Goal: Transaction & Acquisition: Purchase product/service

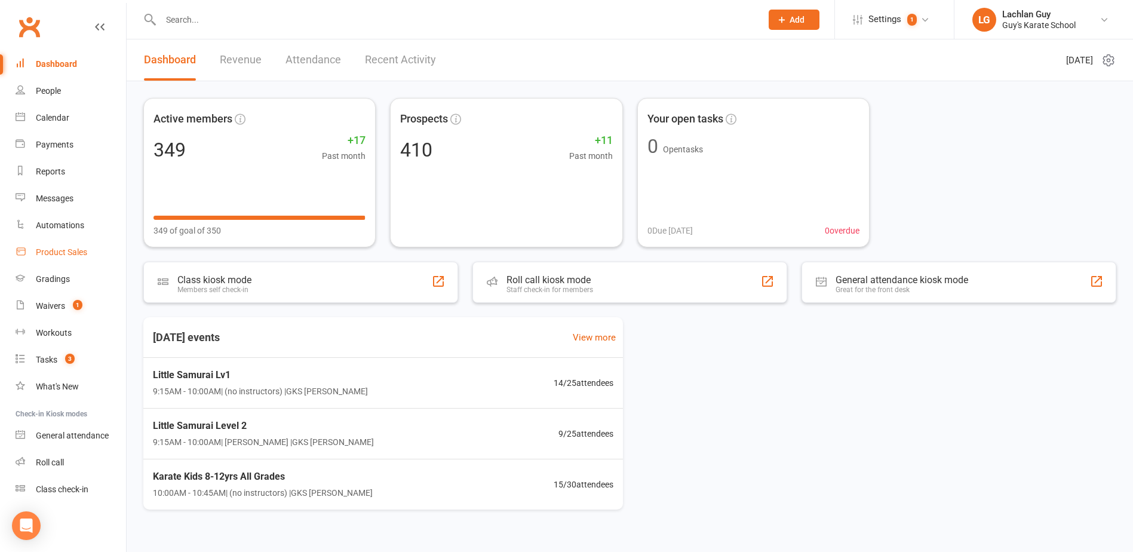
click at [48, 253] on div "Product Sales" at bounding box center [61, 252] width 51 height 10
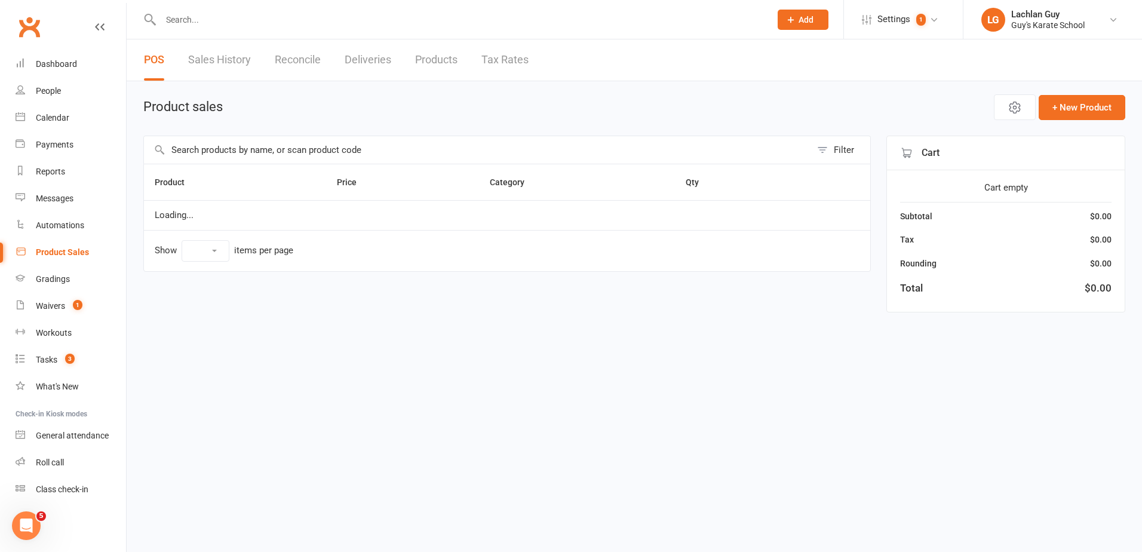
select select "10"
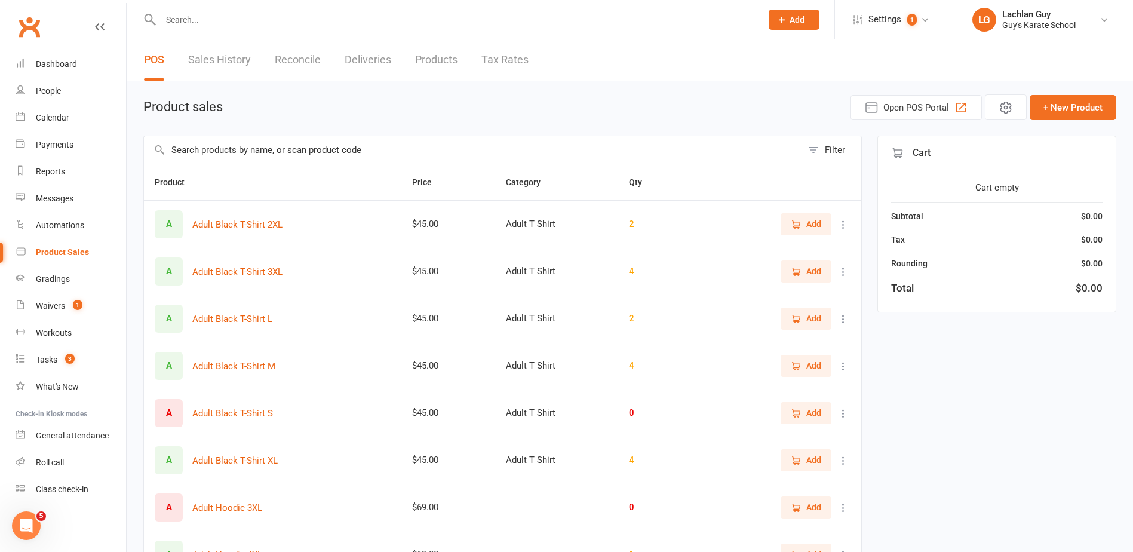
click at [230, 149] on input "text" at bounding box center [473, 149] width 658 height 27
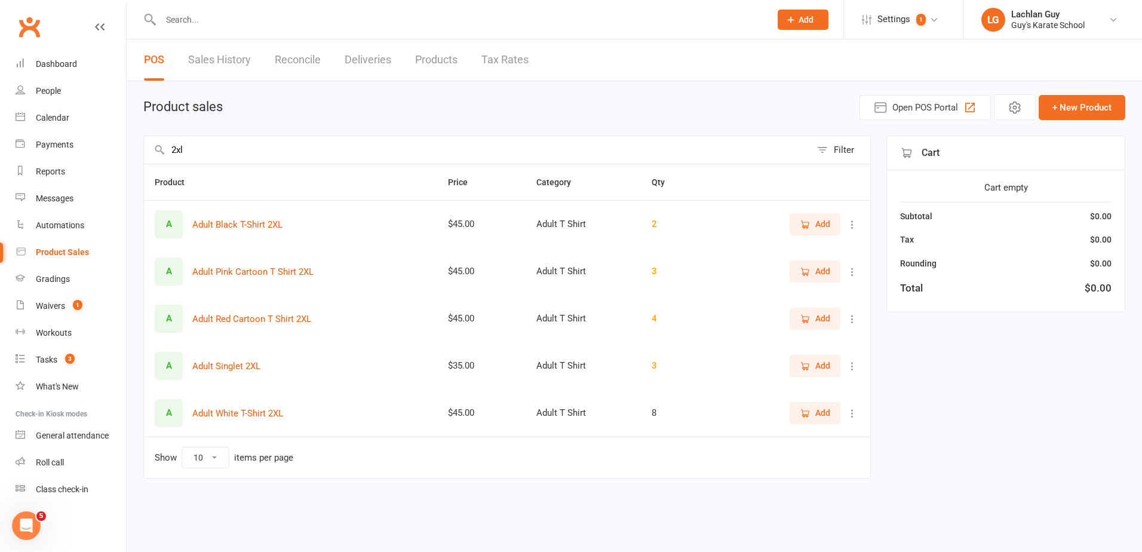
click at [823, 223] on span "Add" at bounding box center [822, 223] width 15 height 13
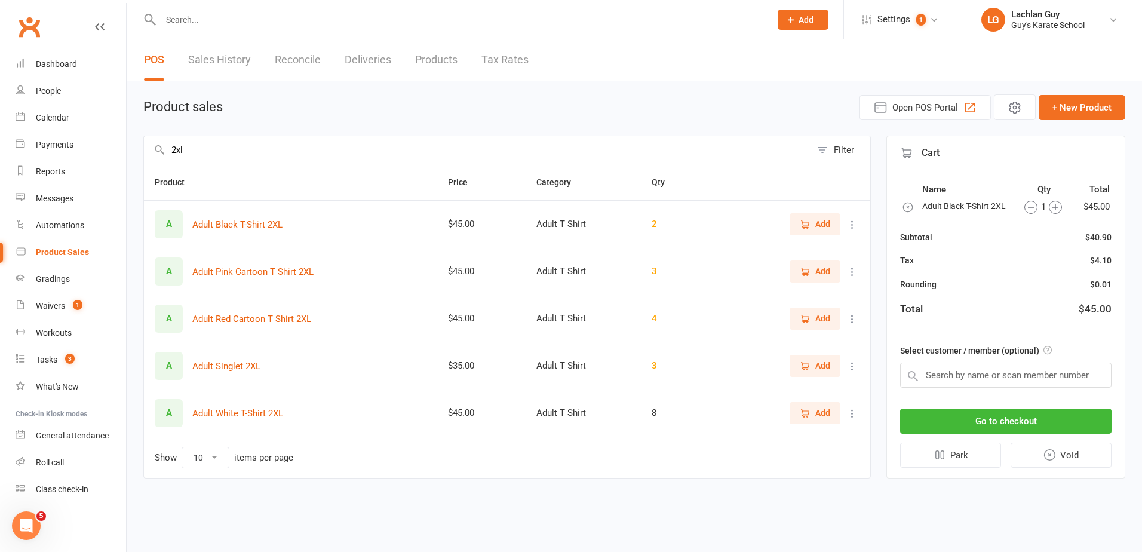
click at [210, 152] on input "2xl" at bounding box center [477, 149] width 667 height 27
type input "2"
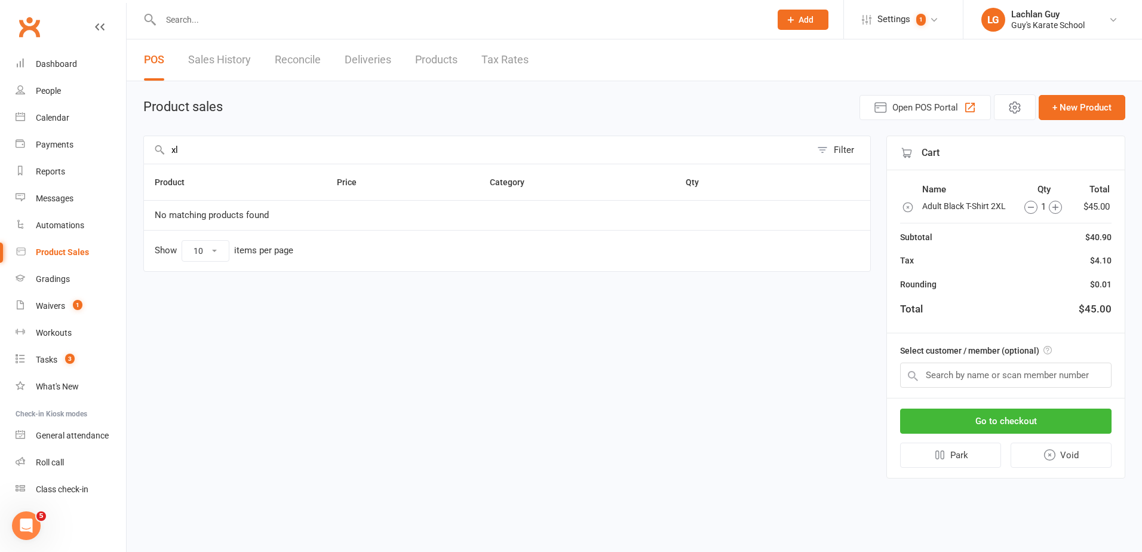
type input "x"
type input "s"
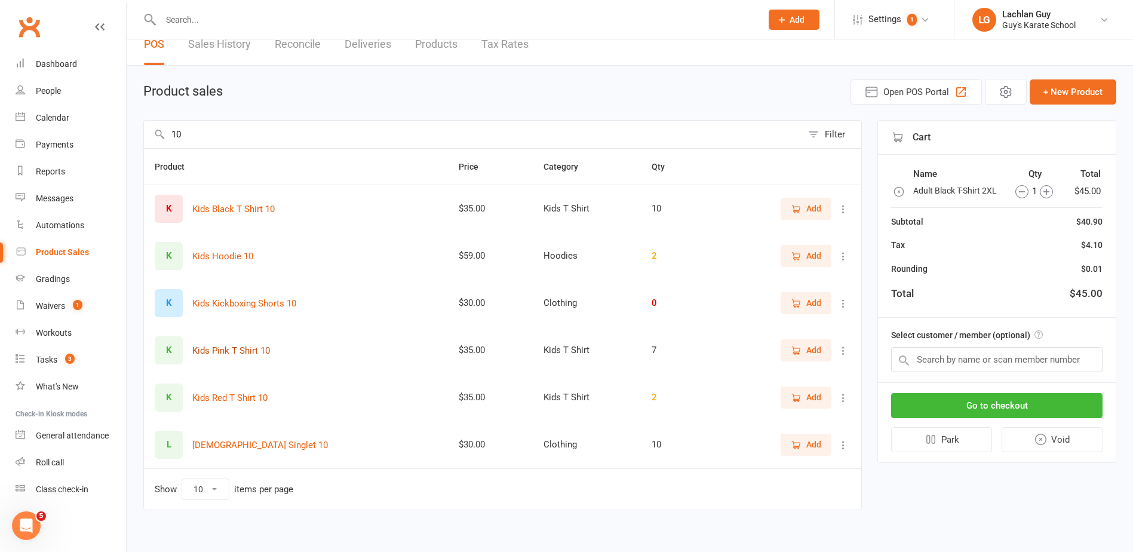
scroll to position [24, 0]
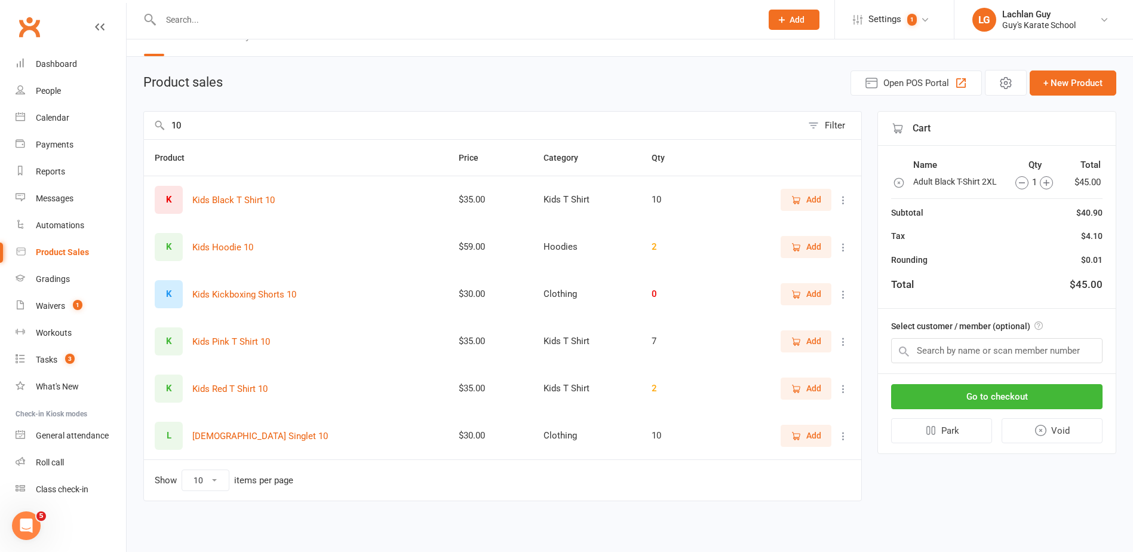
type input "10"
click at [810, 388] on span "Add" at bounding box center [813, 388] width 15 height 13
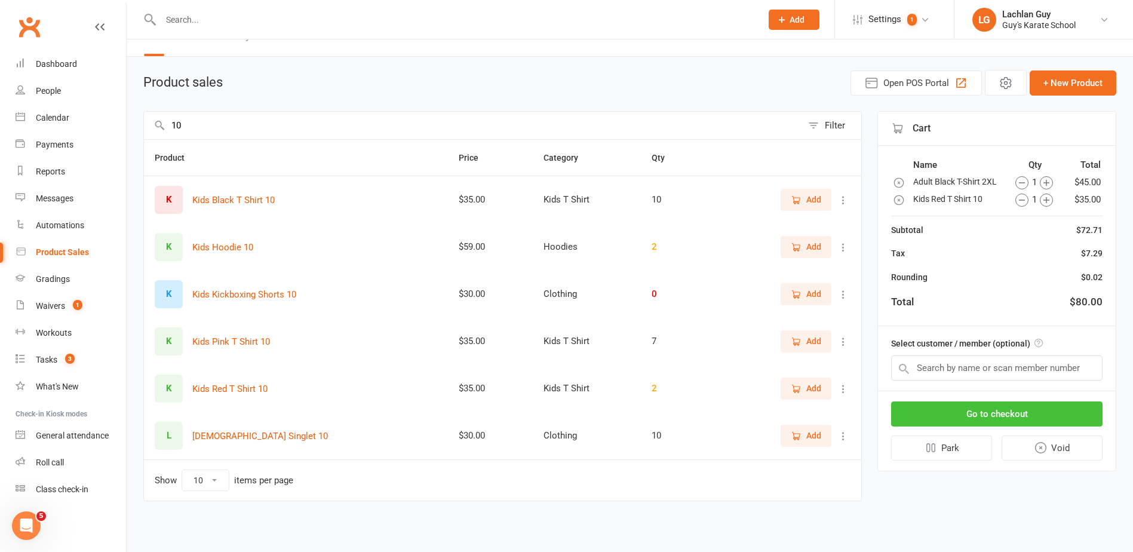
click at [997, 416] on button "Go to checkout" at bounding box center [996, 413] width 211 height 25
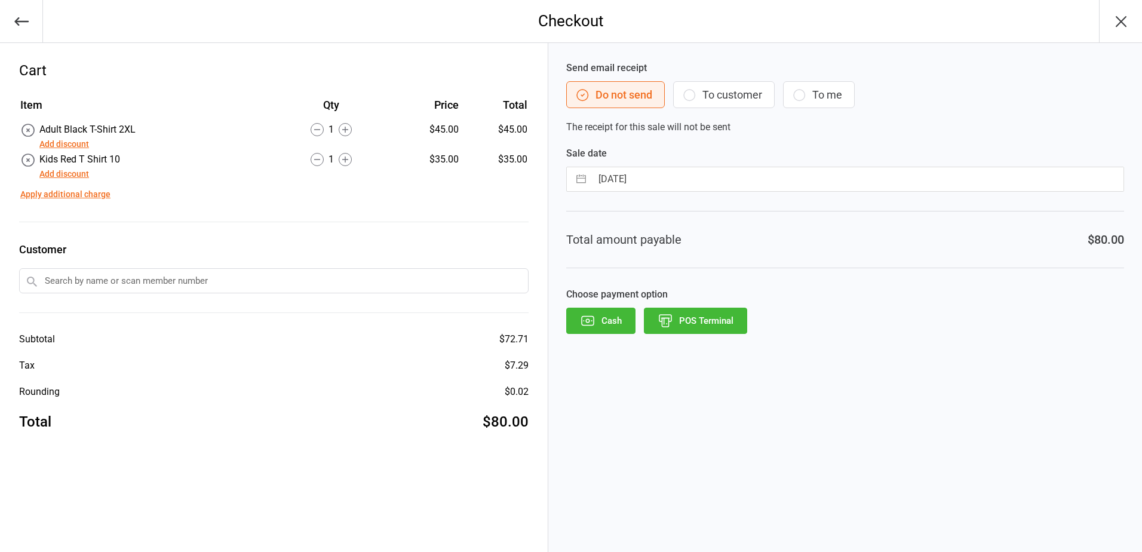
click at [703, 318] on button "POS Terminal" at bounding box center [695, 321] width 103 height 26
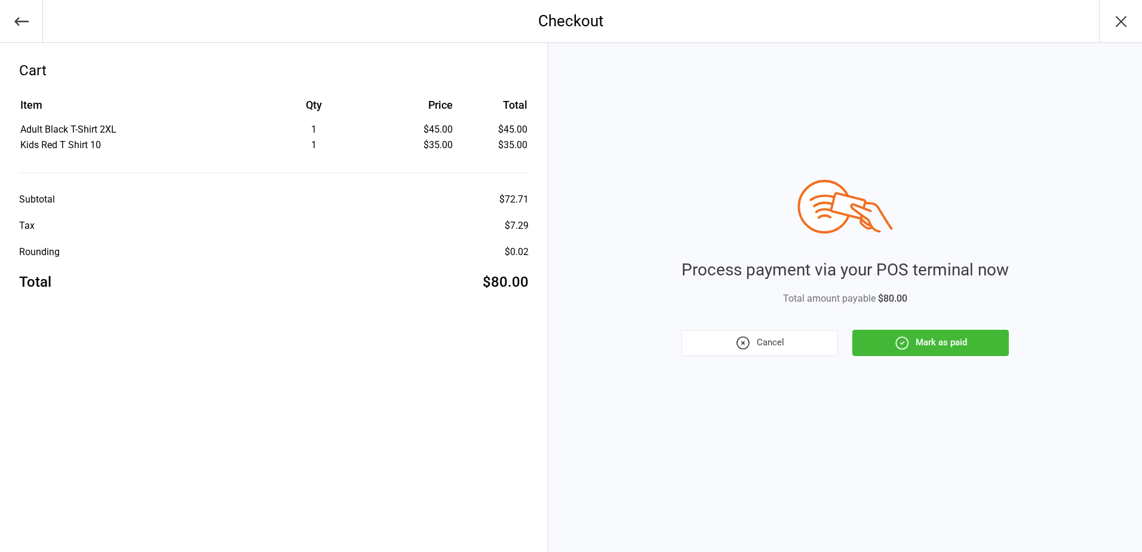
click at [951, 343] on button "Mark as paid" at bounding box center [930, 343] width 157 height 26
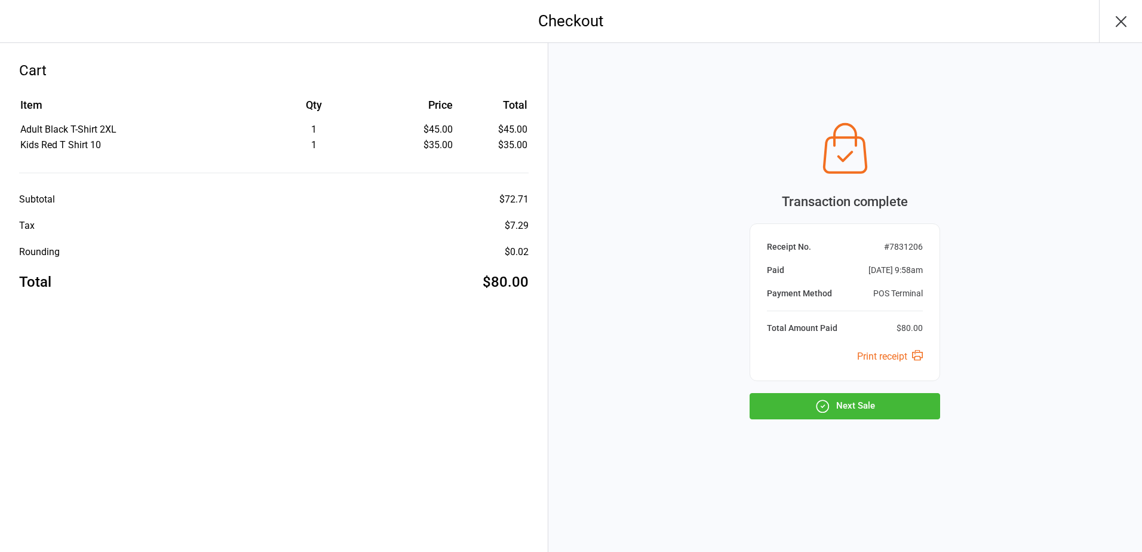
click at [870, 406] on button "Next Sale" at bounding box center [845, 406] width 191 height 26
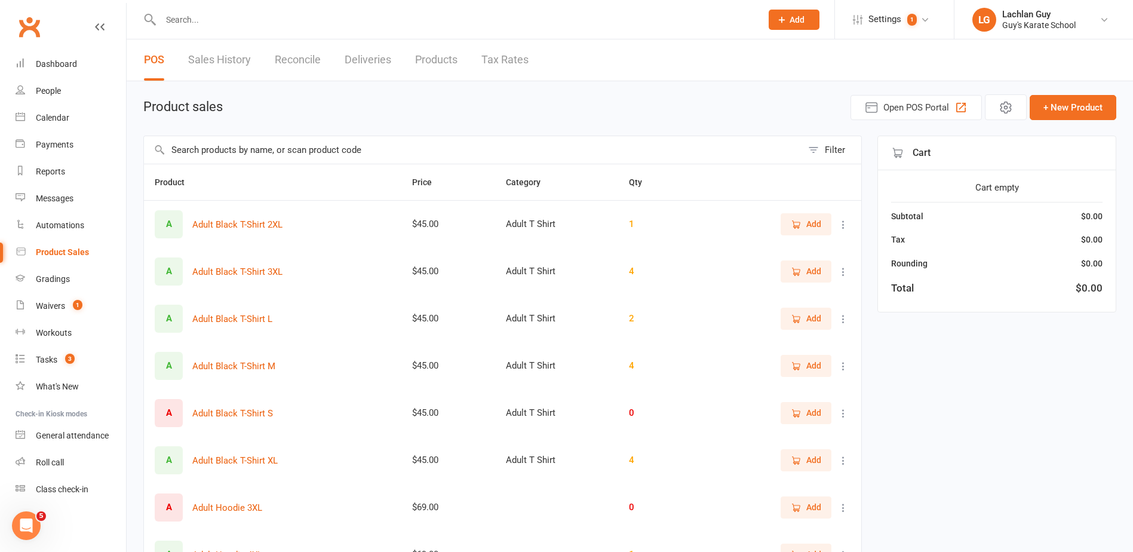
click at [196, 149] on input "text" at bounding box center [473, 149] width 658 height 27
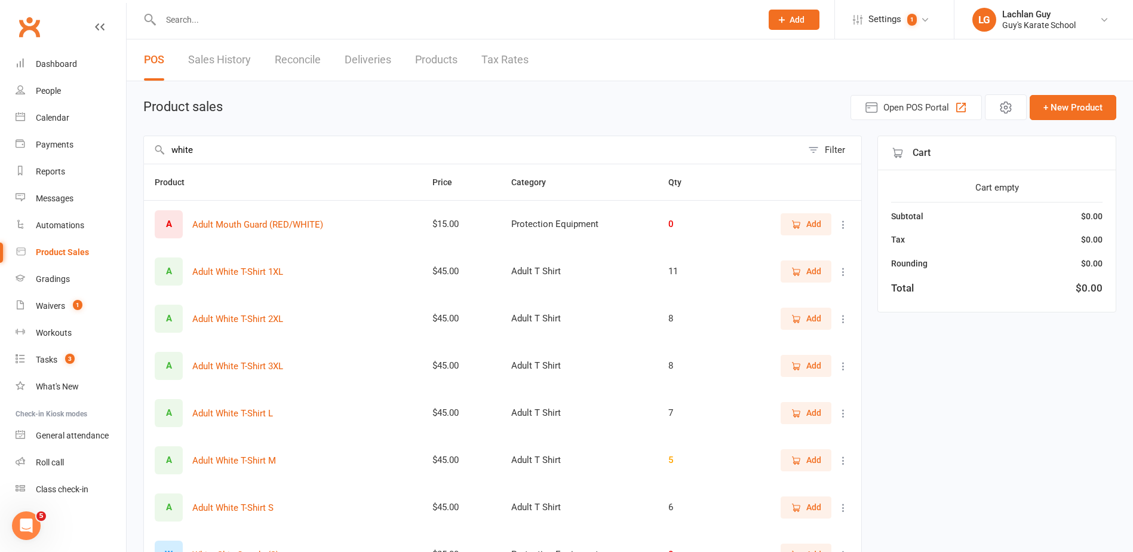
type input "white"
click at [818, 271] on span "Add" at bounding box center [813, 271] width 15 height 13
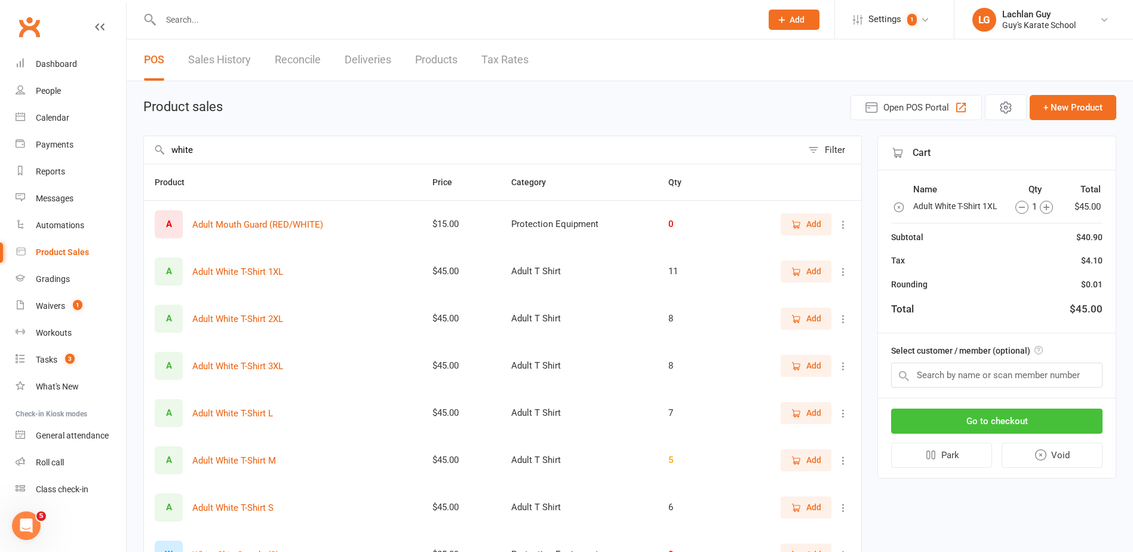
click at [1023, 419] on button "Go to checkout" at bounding box center [996, 421] width 211 height 25
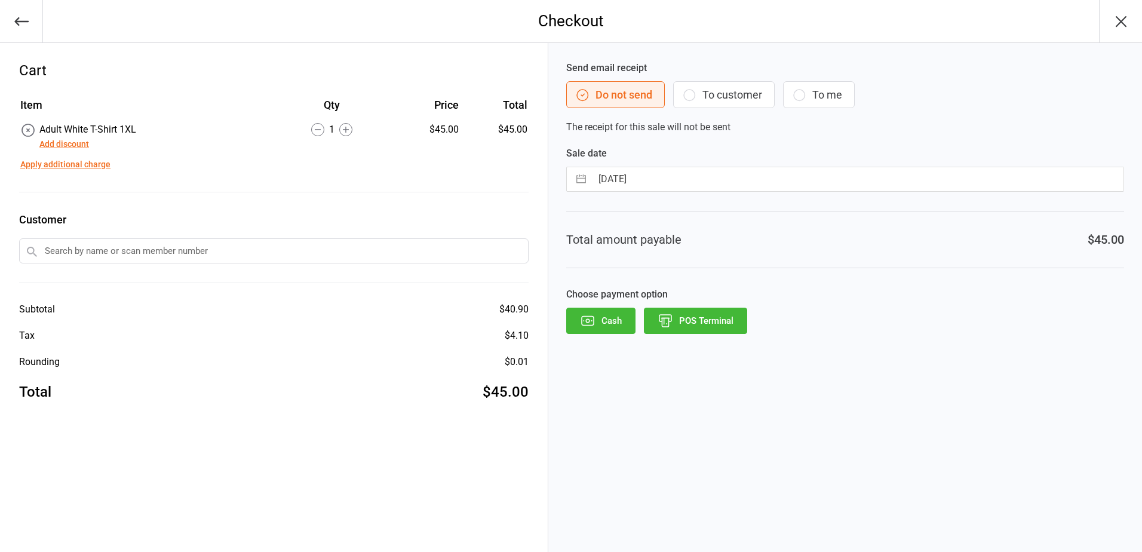
click at [701, 320] on button "POS Terminal" at bounding box center [695, 321] width 103 height 26
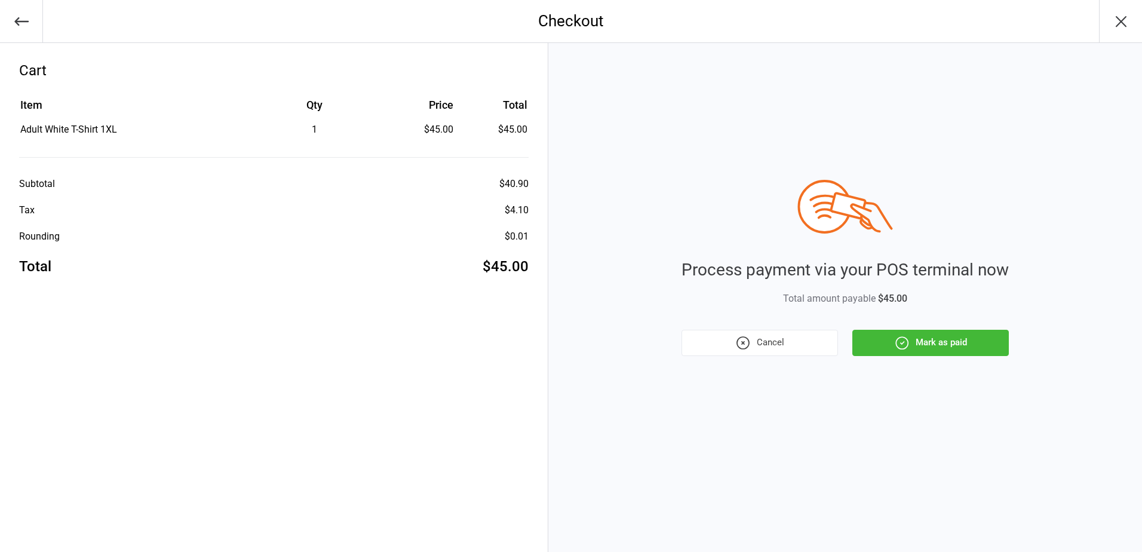
click at [962, 338] on button "Mark as paid" at bounding box center [930, 343] width 157 height 26
